Goal: Answer question/provide support: Share knowledge or assist other users

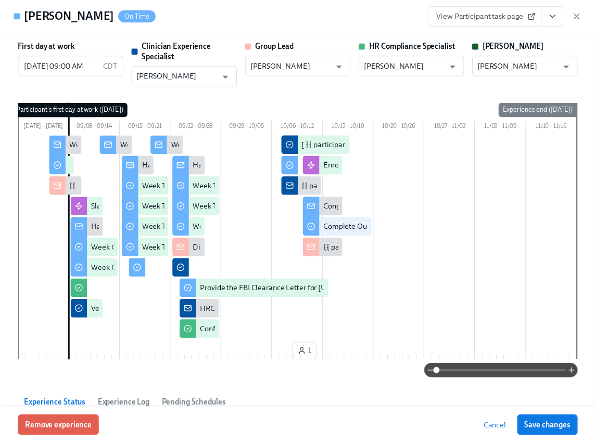
scroll to position [412, 0]
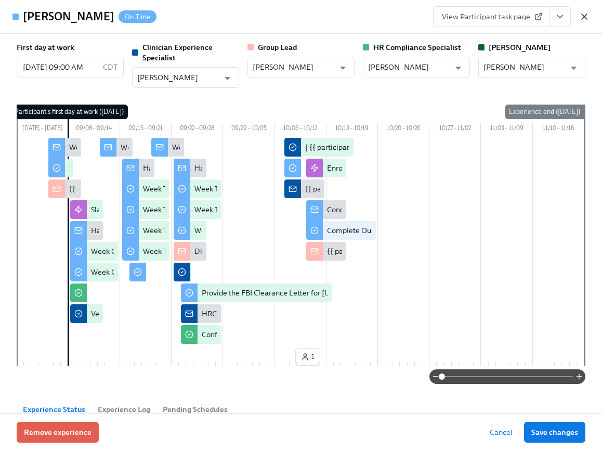
click at [582, 18] on icon "button" at bounding box center [585, 16] width 10 height 10
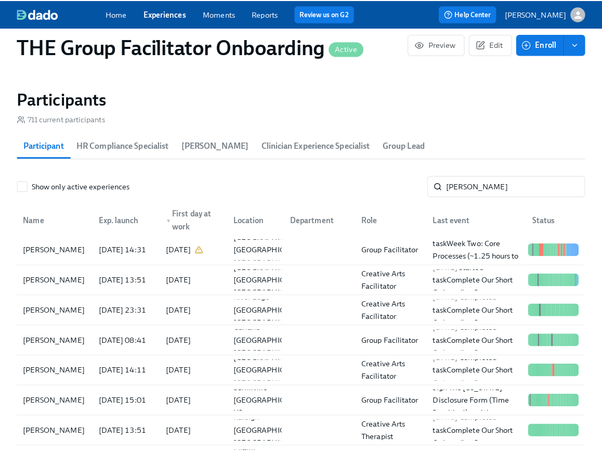
scroll to position [0, 15534]
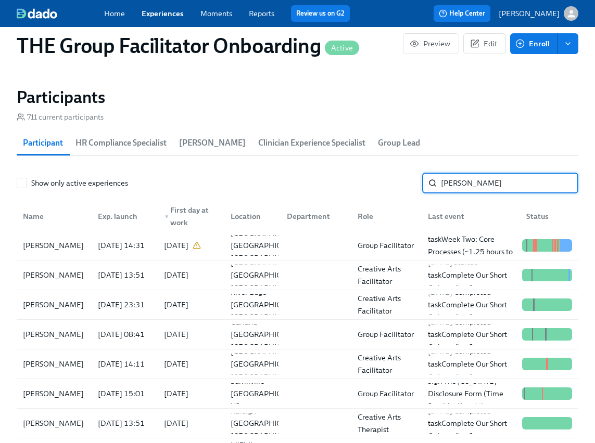
click at [500, 183] on input "[PERSON_NAME]" at bounding box center [509, 183] width 137 height 21
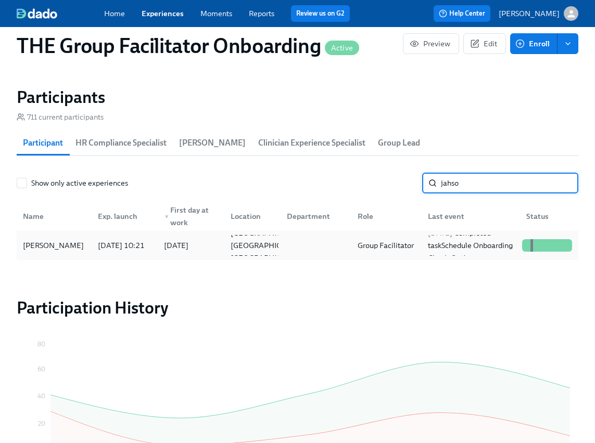
type input "jahso"
click at [69, 250] on div "[PERSON_NAME]" at bounding box center [53, 245] width 69 height 12
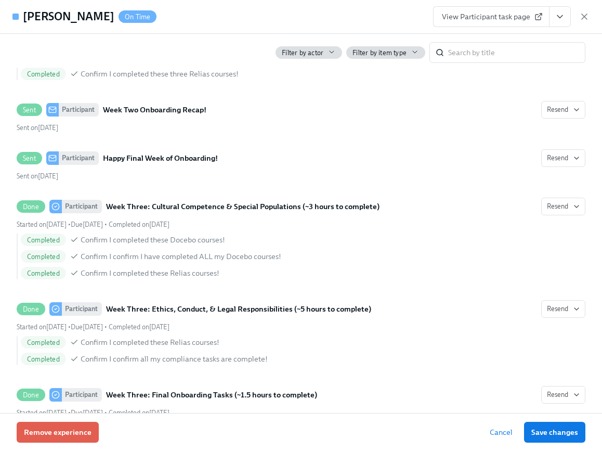
scroll to position [0, 15542]
click at [562, 16] on icon "View task page" at bounding box center [560, 16] width 10 height 10
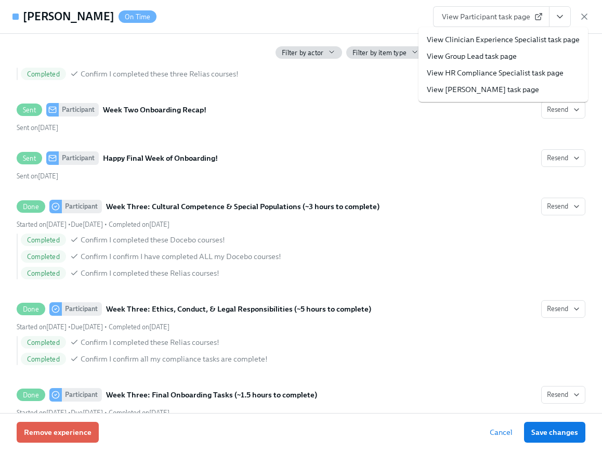
click at [541, 44] on link "View Clinician Experience Specialist task page" at bounding box center [503, 39] width 153 height 10
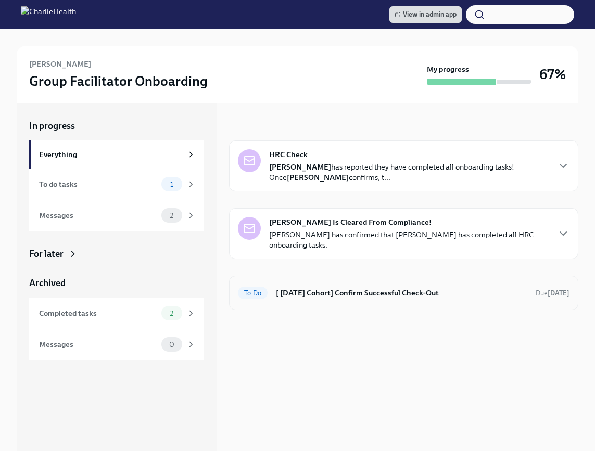
click at [417, 277] on div "To Do [ [DATE] Cohort] Confirm Successful Check-Out Due [DATE]" at bounding box center [403, 293] width 349 height 34
click at [417, 287] on h6 "[ [DATE] Cohort] Confirm Successful Check-Out" at bounding box center [401, 292] width 251 height 11
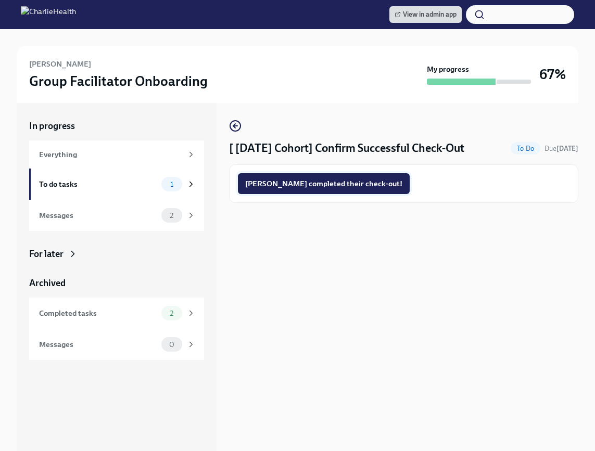
click at [325, 189] on button "[PERSON_NAME] completed their check-out!" at bounding box center [324, 183] width 172 height 21
